Goal: Task Accomplishment & Management: Use online tool/utility

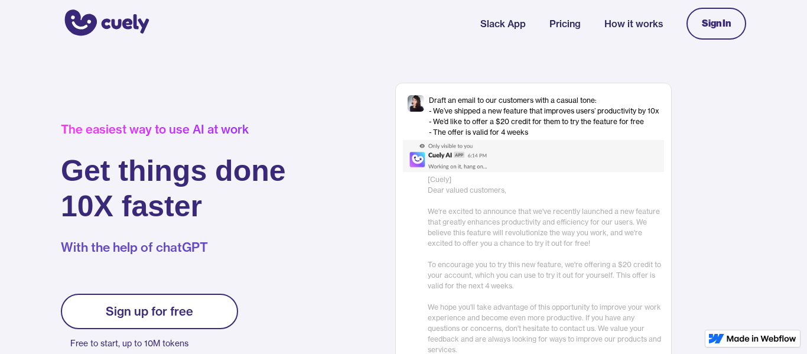
click at [157, 325] on link "Sign up for free" at bounding box center [149, 311] width 177 height 35
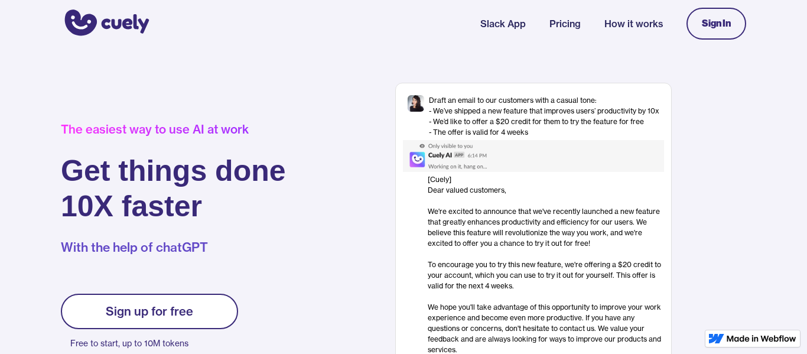
click at [545, 141] on div at bounding box center [533, 156] width 261 height 32
click at [545, 121] on div "Draft an email to our customers with a casual tone: - We’ve shipped a new featu…" at bounding box center [544, 116] width 231 height 43
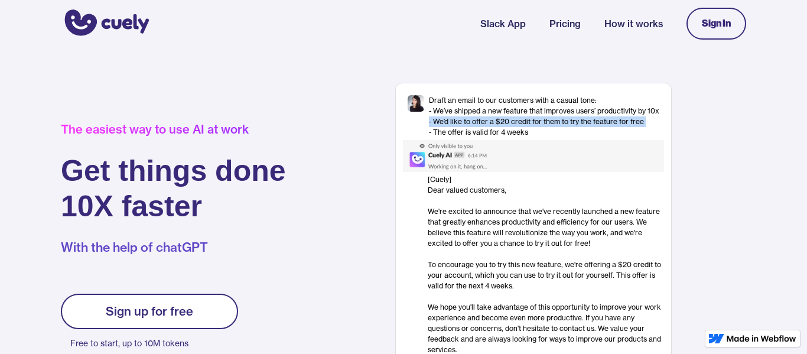
click at [545, 121] on div "Draft an email to our customers with a casual tone: - We’ve shipped a new featu…" at bounding box center [544, 116] width 231 height 43
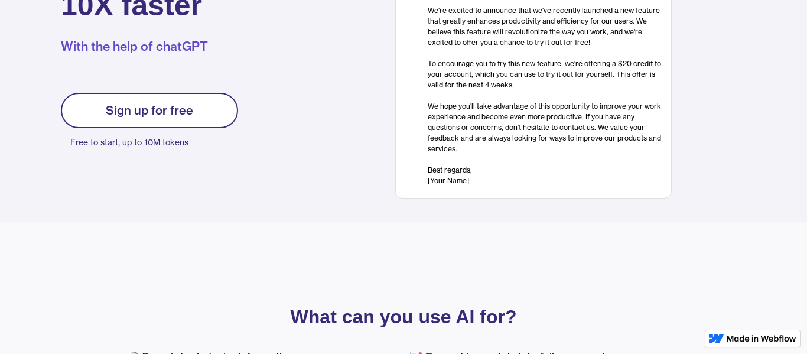
scroll to position [200, 0]
click at [162, 147] on p "Free to start, up to 10M tokens" at bounding box center [154, 143] width 168 height 17
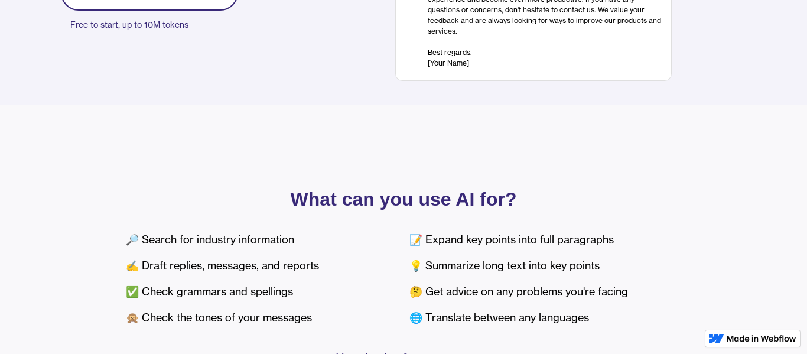
scroll to position [0, 0]
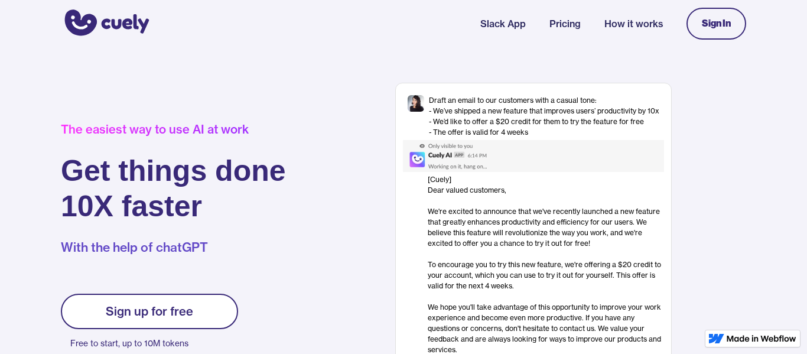
click at [731, 27] on link "Sign In" at bounding box center [717, 24] width 60 height 32
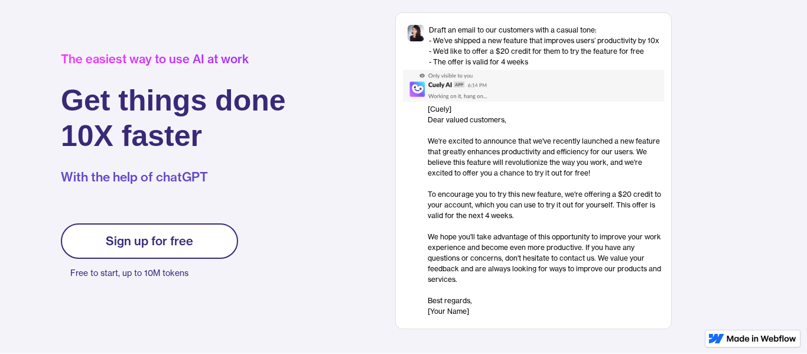
scroll to position [68, 0]
